Goal: Information Seeking & Learning: Learn about a topic

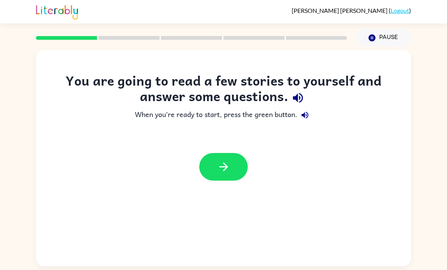
click at [218, 169] on icon "button" at bounding box center [223, 166] width 13 height 13
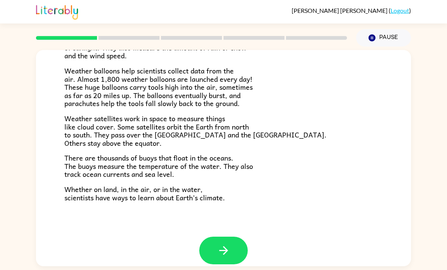
scroll to position [202, 0]
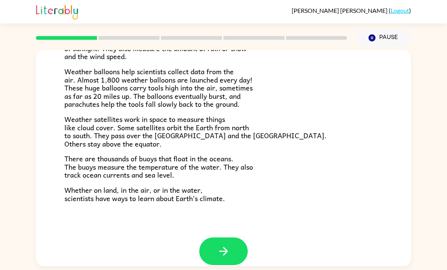
click at [227, 245] on icon "button" at bounding box center [223, 251] width 13 height 13
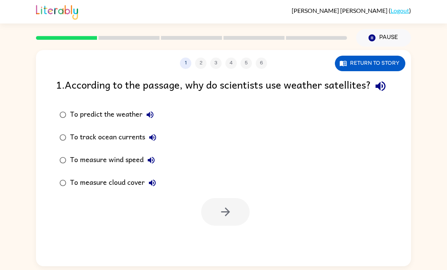
scroll to position [0, 0]
click at [227, 226] on div at bounding box center [225, 212] width 49 height 28
click at [56, 96] on div "1 . According to the passage, why do scientists use weather satellites?" at bounding box center [223, 86] width 335 height 19
click at [374, 93] on icon "button" at bounding box center [380, 86] width 13 height 13
click at [155, 122] on button "To predict the weather" at bounding box center [150, 114] width 15 height 15
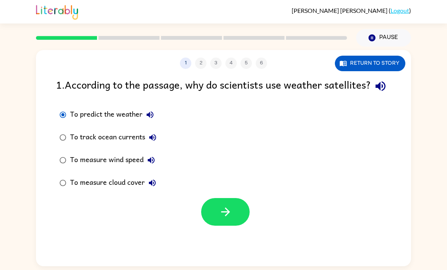
click at [222, 219] on icon "button" at bounding box center [225, 211] width 13 height 13
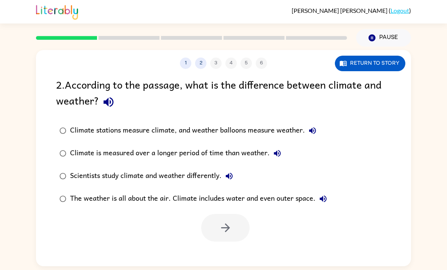
click at [107, 104] on icon "button" at bounding box center [108, 102] width 10 height 10
click at [351, 63] on button "Return to story" at bounding box center [370, 64] width 71 height 16
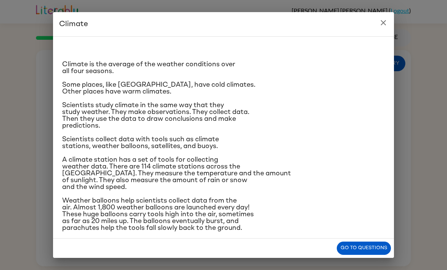
click at [386, 12] on div "Climate Climate is the average of the weather conditions over all four seasons.…" at bounding box center [223, 135] width 447 height 270
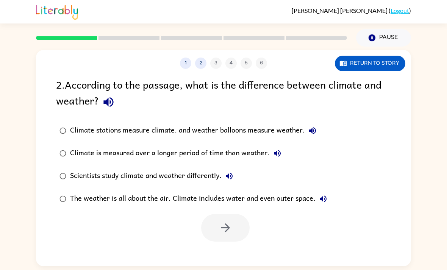
click at [221, 232] on div at bounding box center [225, 228] width 49 height 28
click at [213, 223] on div at bounding box center [225, 228] width 49 height 28
click at [198, 76] on div "1 2 3 4 5 6 Return to story 2 . According to the passage, what is the differenc…" at bounding box center [223, 158] width 375 height 216
click at [198, 75] on div "1 2 3 4 5 6 Return to story 2 . According to the passage, what is the differenc…" at bounding box center [223, 158] width 375 height 216
click at [213, 74] on div "1 2 3 4 5 6 Return to story 2 . According to the passage, what is the differenc…" at bounding box center [223, 158] width 375 height 216
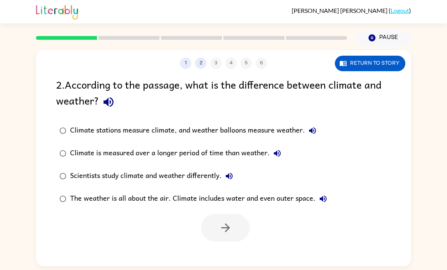
click at [213, 74] on div "1 2 3 4 5 6 Return to story 2 . According to the passage, what is the differenc…" at bounding box center [223, 158] width 375 height 216
click at [238, 108] on div "2 . According to the passage, what is the difference between climate and weathe…" at bounding box center [223, 94] width 335 height 35
click at [109, 104] on icon "button" at bounding box center [108, 102] width 13 height 13
click at [123, 91] on div "2 . According to the passage, what is the difference between climate and weathe…" at bounding box center [223, 94] width 335 height 35
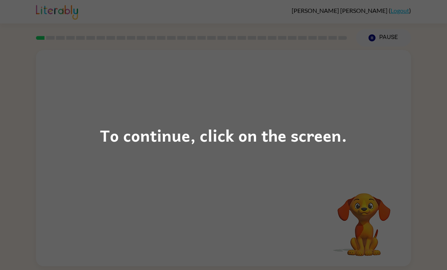
click at [145, 165] on div "To continue, click on the screen." at bounding box center [223, 135] width 447 height 270
click at [100, 132] on div "To continue, click on the screen." at bounding box center [223, 135] width 447 height 270
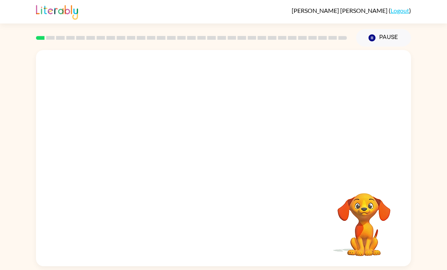
click at [100, 181] on div "Your browser must support playing .mp4 files to use Literably. Please try using…" at bounding box center [223, 158] width 375 height 216
click at [228, 161] on icon "button" at bounding box center [223, 161] width 13 height 13
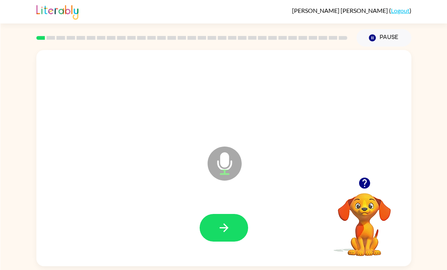
click at [217, 242] on button "button" at bounding box center [223, 228] width 49 height 28
click at [223, 228] on icon "button" at bounding box center [223, 227] width 13 height 13
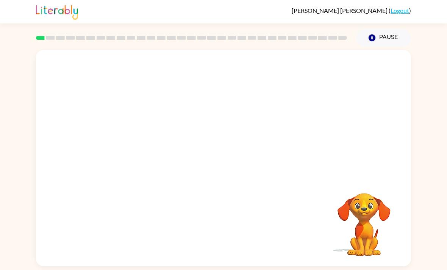
click at [328, 225] on video "Your browser must support playing .mp4 files to use Literably. Please try using…" at bounding box center [364, 220] width 76 height 76
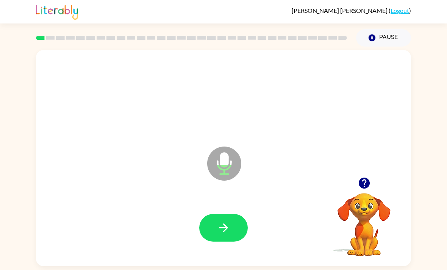
click at [223, 225] on icon "button" at bounding box center [223, 227] width 13 height 13
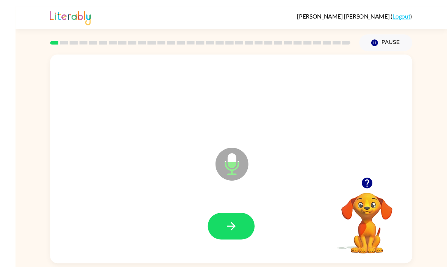
scroll to position [24, 0]
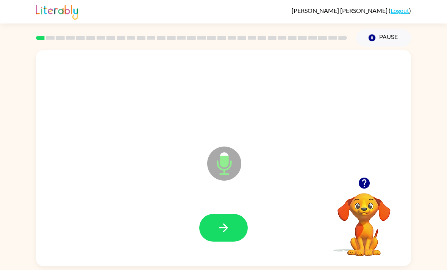
click at [233, 214] on button "button" at bounding box center [223, 228] width 49 height 28
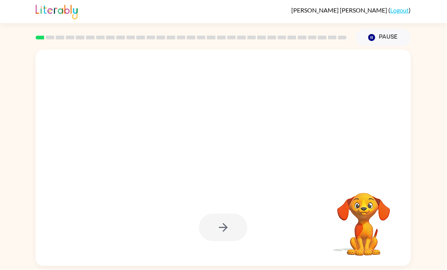
click at [321, 144] on div at bounding box center [223, 158] width 375 height 216
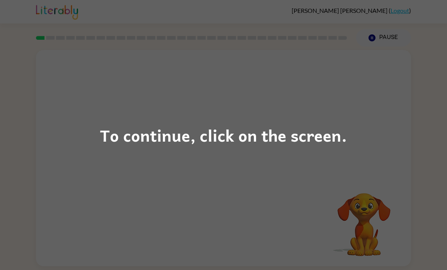
click at [59, 117] on div "To continue, click on the screen." at bounding box center [223, 135] width 447 height 270
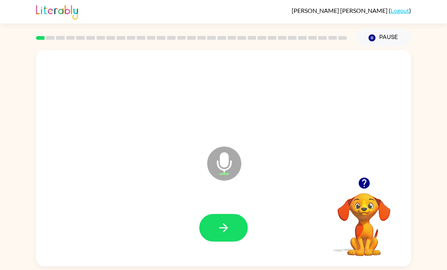
click at [238, 237] on button "button" at bounding box center [223, 228] width 49 height 28
click at [218, 231] on icon "button" at bounding box center [223, 227] width 13 height 13
click at [238, 235] on button "button" at bounding box center [223, 228] width 49 height 28
click at [216, 218] on button "button" at bounding box center [223, 228] width 49 height 28
click at [224, 233] on icon "button" at bounding box center [223, 227] width 13 height 13
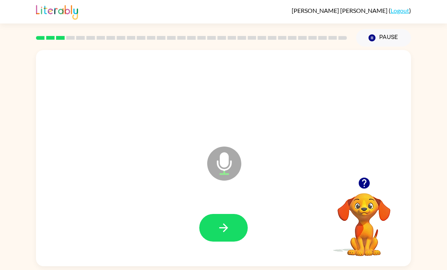
click at [232, 238] on button "button" at bounding box center [223, 228] width 49 height 28
click at [226, 233] on icon "button" at bounding box center [223, 227] width 13 height 13
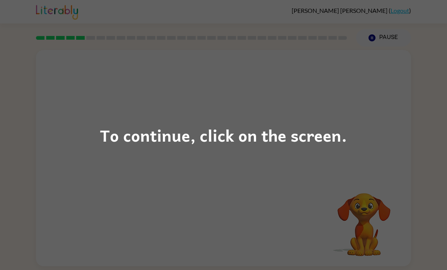
click at [429, 130] on div "To continue, click on the screen." at bounding box center [223, 135] width 447 height 270
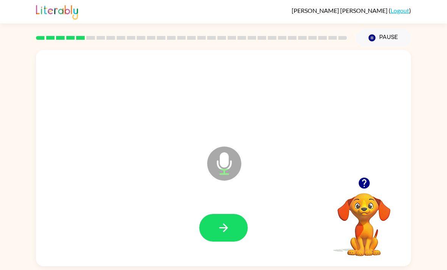
click at [225, 231] on icon "button" at bounding box center [223, 228] width 9 height 9
click at [236, 230] on button "button" at bounding box center [223, 228] width 49 height 28
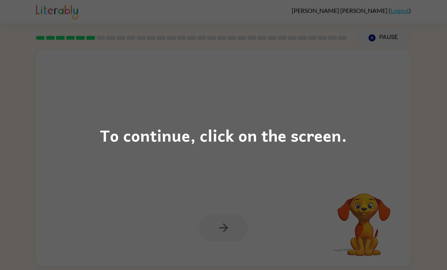
click at [252, 135] on div "To continue, click on the screen." at bounding box center [223, 135] width 247 height 26
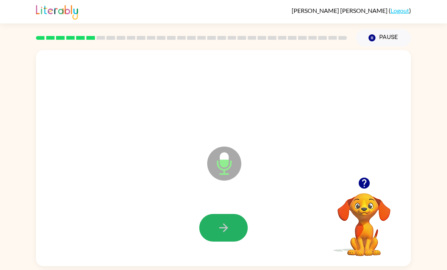
click at [216, 224] on button "button" at bounding box center [223, 228] width 49 height 28
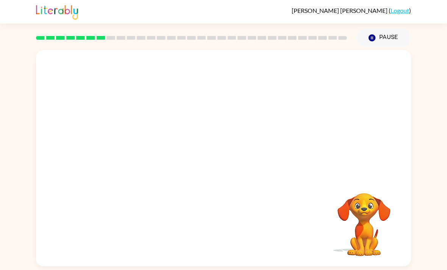
click at [45, 88] on div at bounding box center [223, 113] width 375 height 127
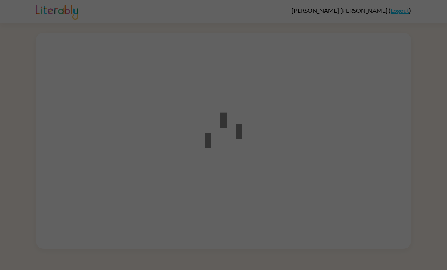
click at [420, 195] on div at bounding box center [223, 139] width 447 height 220
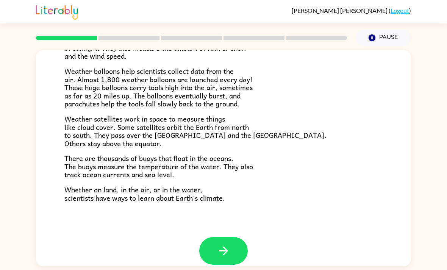
scroll to position [202, 0]
click at [215, 249] on button "button" at bounding box center [223, 252] width 49 height 28
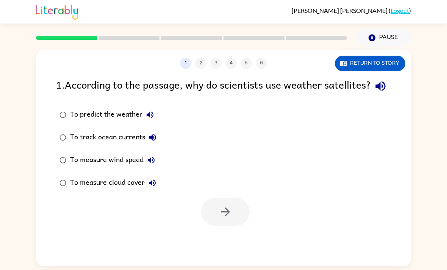
scroll to position [2, 0]
click at [207, 226] on div at bounding box center [225, 212] width 49 height 28
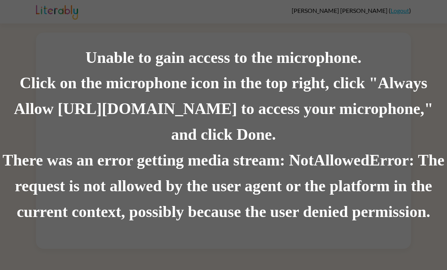
click at [40, 48] on div "Unable to gain access to the microphone." at bounding box center [223, 58] width 447 height 26
click at [217, 139] on div "Click on the microphone icon in the top right, click "Always Allow [URL][DOMAIN…" at bounding box center [223, 109] width 447 height 77
click at [215, 152] on div "There was an error getting media stream: NotAllowedError: The request is not al…" at bounding box center [223, 186] width 447 height 77
click at [220, 204] on div "There was an error getting media stream: NotAllowedError: The request is not al…" at bounding box center [223, 186] width 447 height 77
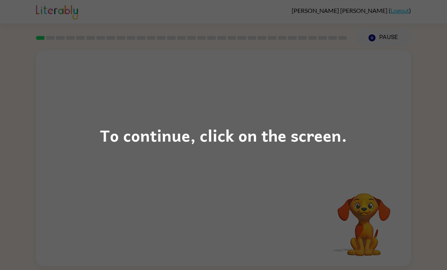
click at [372, 169] on div "To continue, click on the screen." at bounding box center [223, 135] width 447 height 270
click at [322, 150] on div "To continue, click on the screen." at bounding box center [223, 135] width 447 height 270
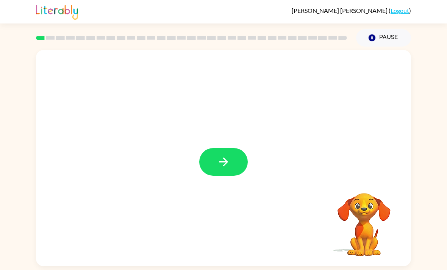
click at [364, 187] on video "Your browser must support playing .mp4 files to use Literably. Please try using…" at bounding box center [364, 220] width 76 height 76
click at [224, 153] on button "button" at bounding box center [223, 162] width 49 height 28
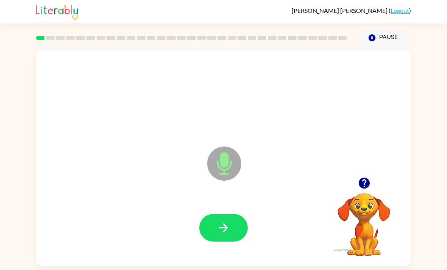
click at [204, 214] on button "button" at bounding box center [223, 228] width 49 height 28
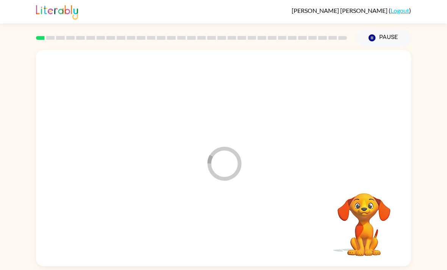
click at [380, 182] on video "Your browser must support playing .mp4 files to use Literably. Please try using…" at bounding box center [364, 220] width 76 height 76
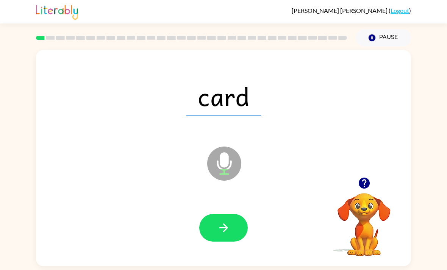
click at [218, 214] on button "button" at bounding box center [223, 228] width 49 height 28
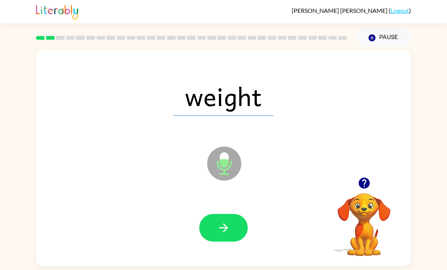
click at [224, 224] on icon "button" at bounding box center [223, 228] width 9 height 9
click at [225, 221] on icon "button" at bounding box center [223, 227] width 13 height 13
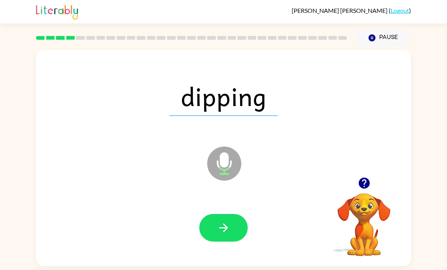
click at [225, 214] on button "button" at bounding box center [223, 228] width 49 height 28
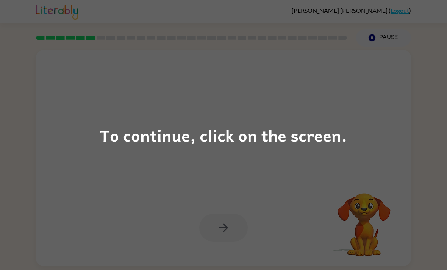
click at [199, 172] on div "To continue, click on the screen." at bounding box center [223, 135] width 447 height 270
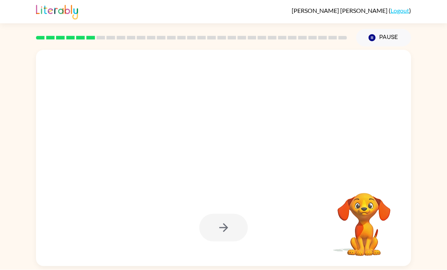
scroll to position [16, 0]
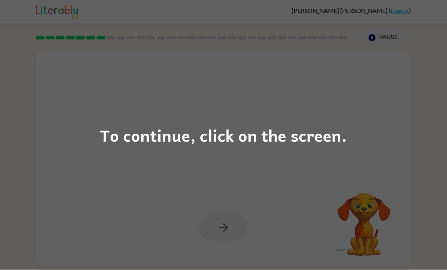
click at [277, 64] on div "To continue, click on the screen." at bounding box center [223, 135] width 447 height 270
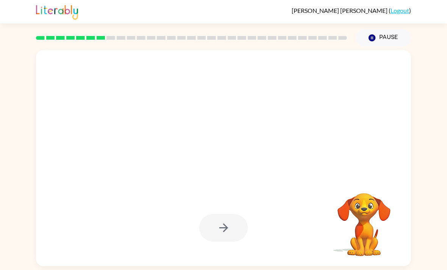
scroll to position [0, 0]
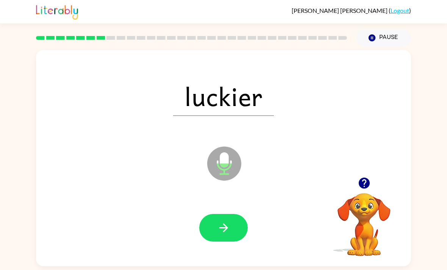
click at [219, 226] on icon "button" at bounding box center [223, 227] width 13 height 13
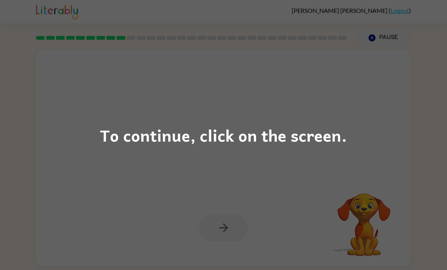
click at [283, 145] on div "To continue, click on the screen." at bounding box center [223, 135] width 247 height 26
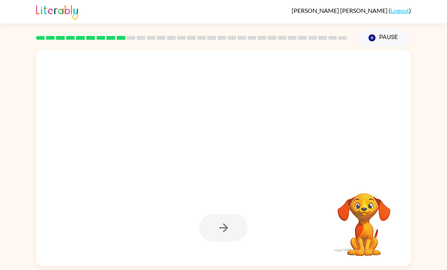
click at [257, 229] on div at bounding box center [224, 228] width 360 height 62
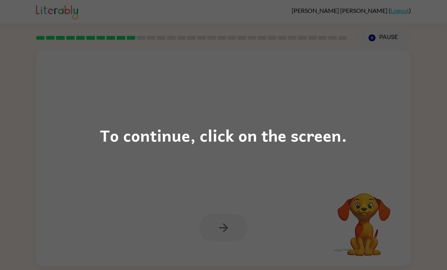
click at [221, 223] on div "To continue, click on the screen." at bounding box center [223, 135] width 447 height 270
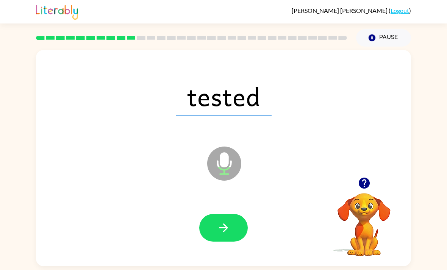
click at [225, 230] on icon "button" at bounding box center [223, 227] width 13 height 13
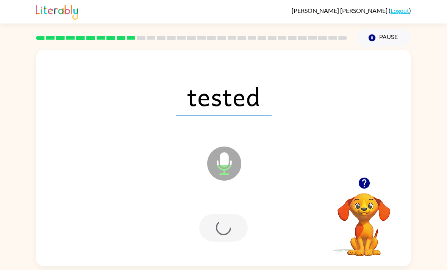
click at [225, 230] on div at bounding box center [223, 228] width 49 height 28
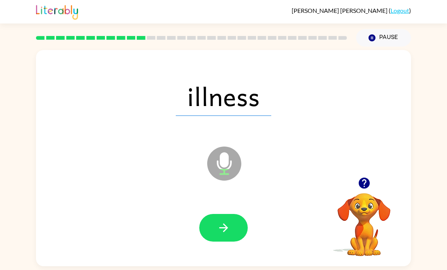
click at [228, 234] on icon "button" at bounding box center [223, 227] width 13 height 13
click at [226, 234] on icon "button" at bounding box center [223, 227] width 13 height 13
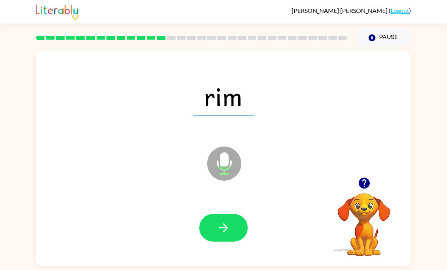
click at [216, 229] on button "button" at bounding box center [223, 228] width 49 height 28
click at [221, 229] on div at bounding box center [223, 228] width 49 height 28
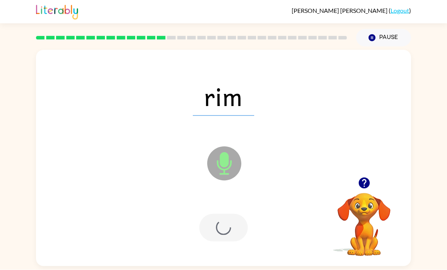
scroll to position [3, 0]
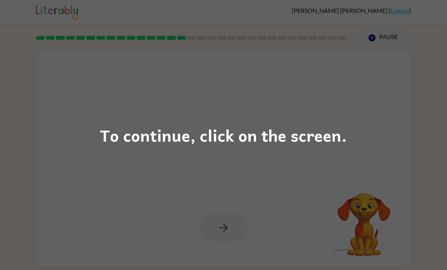
click at [168, 117] on div "To continue, click on the screen." at bounding box center [223, 135] width 447 height 270
click at [238, 152] on div "To continue, click on the screen." at bounding box center [223, 135] width 447 height 270
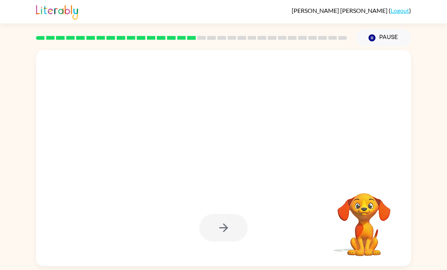
click at [187, 152] on div at bounding box center [206, 144] width 324 height 27
click at [224, 214] on div at bounding box center [223, 228] width 49 height 28
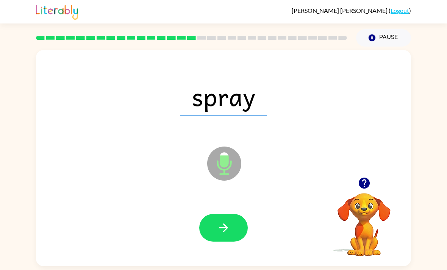
click at [229, 215] on button "button" at bounding box center [223, 228] width 49 height 28
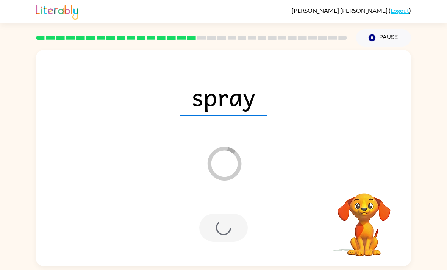
click at [220, 232] on div at bounding box center [223, 228] width 49 height 28
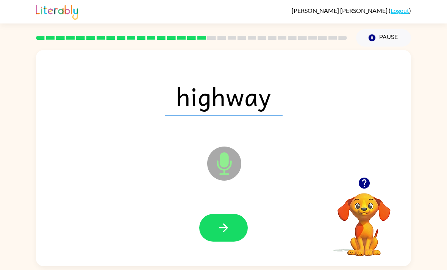
click at [228, 239] on button "button" at bounding box center [223, 228] width 49 height 28
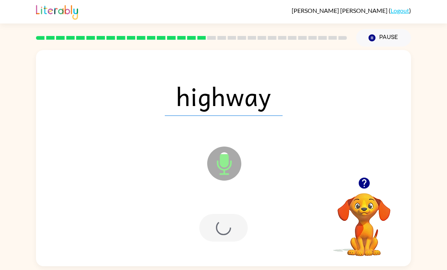
click at [216, 235] on div at bounding box center [223, 228] width 49 height 28
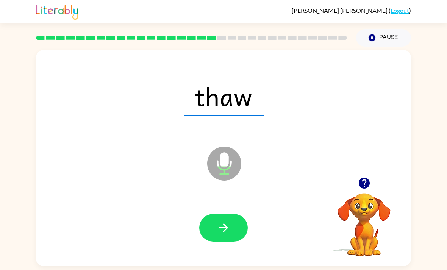
click at [223, 209] on div at bounding box center [224, 228] width 360 height 62
click at [205, 233] on button "button" at bounding box center [223, 228] width 49 height 28
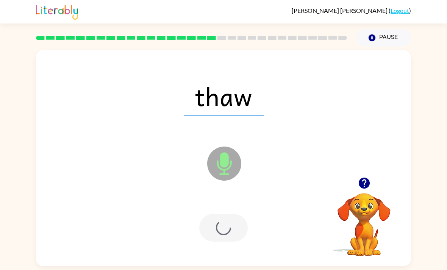
click at [228, 229] on div at bounding box center [223, 228] width 49 height 28
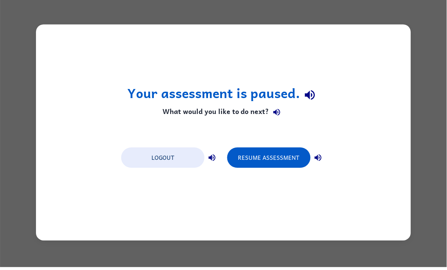
scroll to position [0, 0]
